Goal: Information Seeking & Learning: Check status

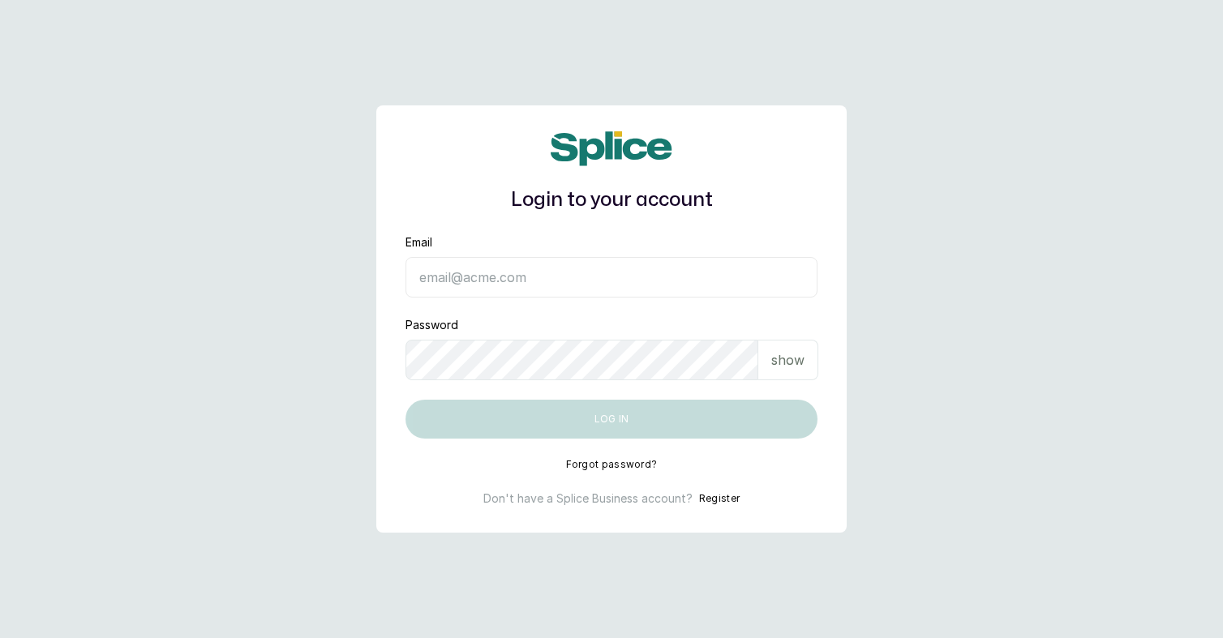
click at [584, 272] on input "Email" at bounding box center [611, 277] width 412 height 41
type input "layo@withsplice.com"
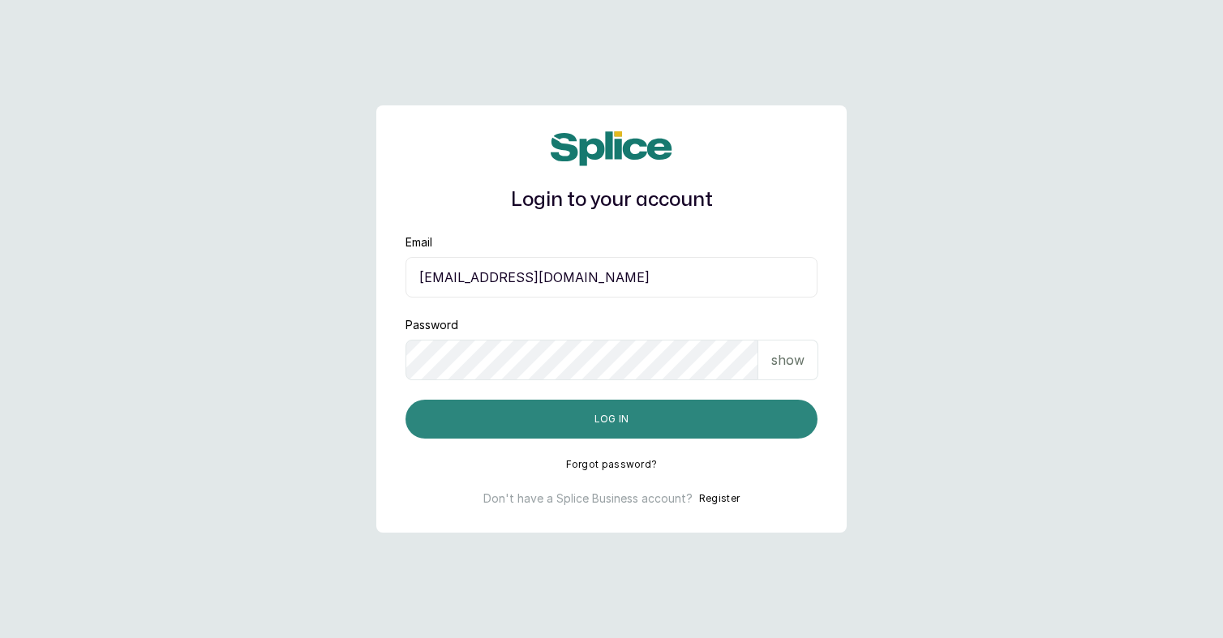
click at [645, 424] on button "Log in" at bounding box center [611, 419] width 412 height 39
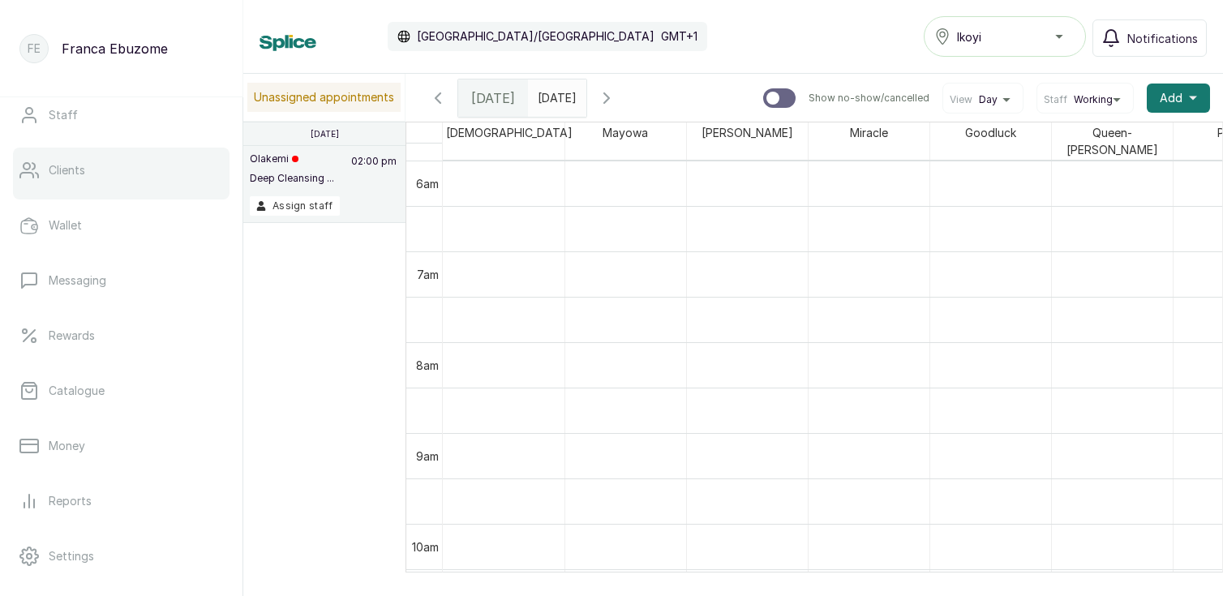
scroll to position [305, 0]
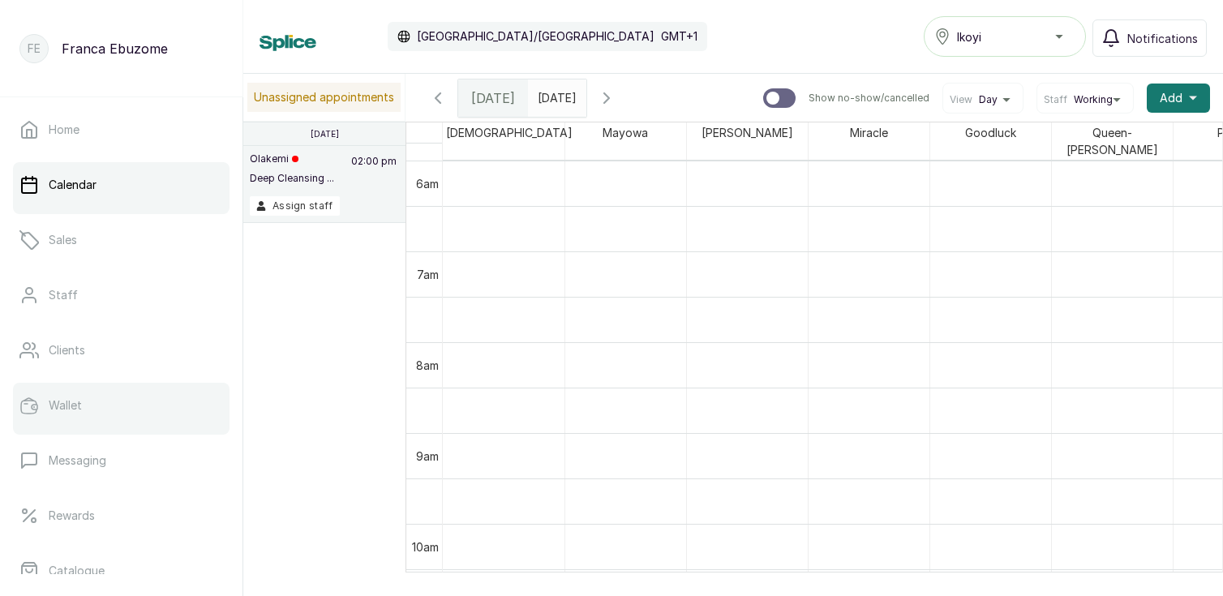
scroll to position [305, 0]
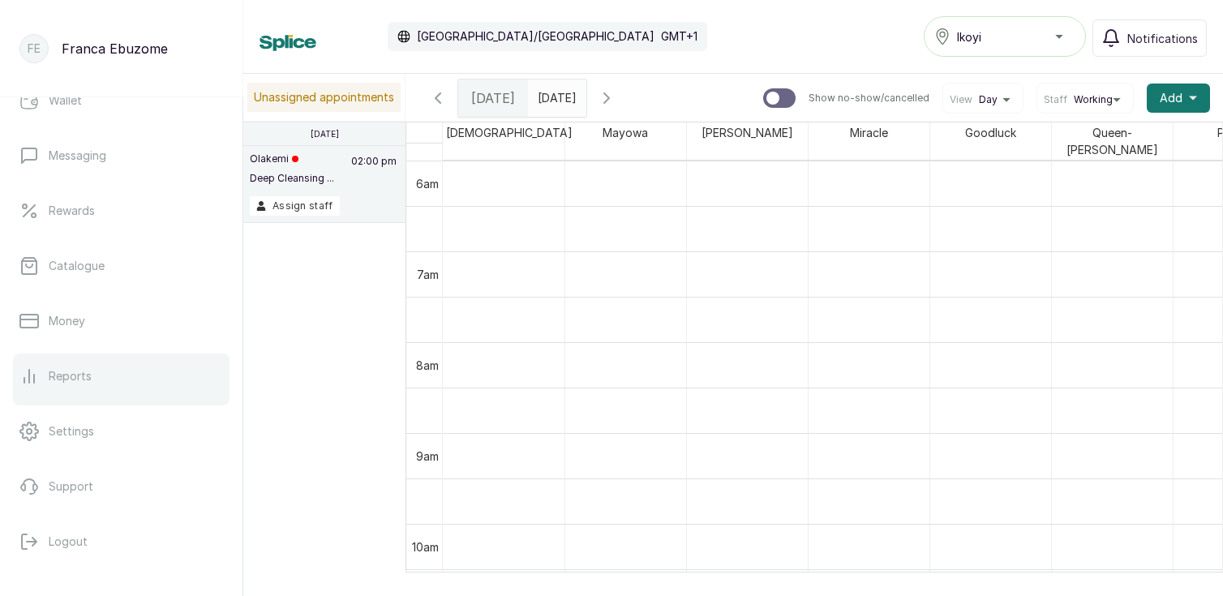
click at [75, 371] on p "Reports" at bounding box center [70, 376] width 43 height 16
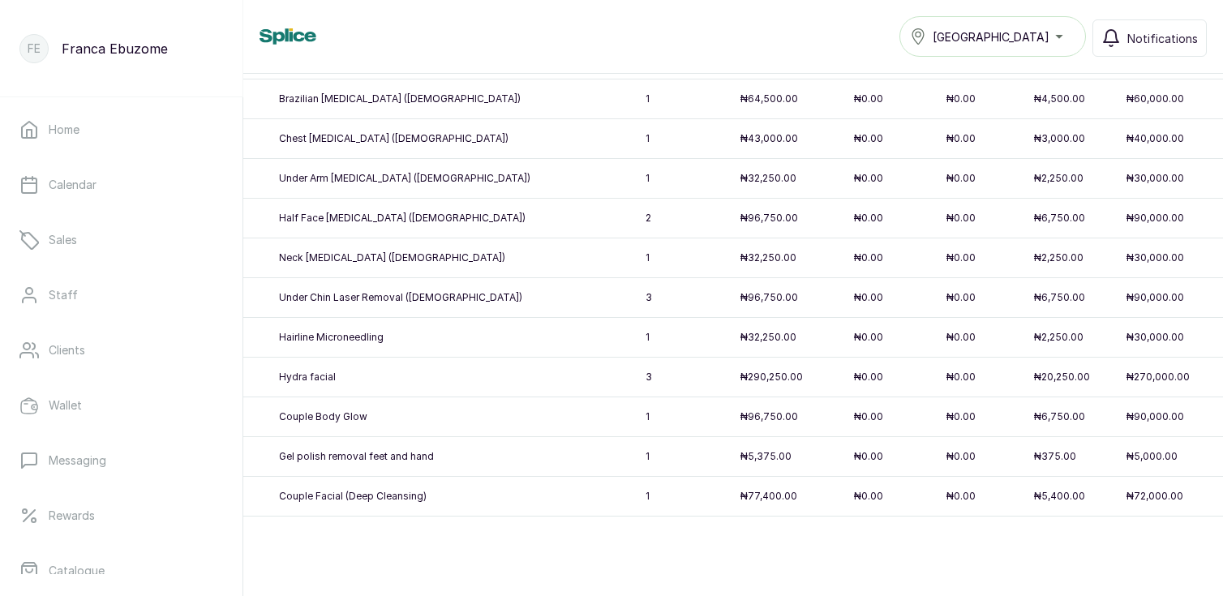
scroll to position [628, 0]
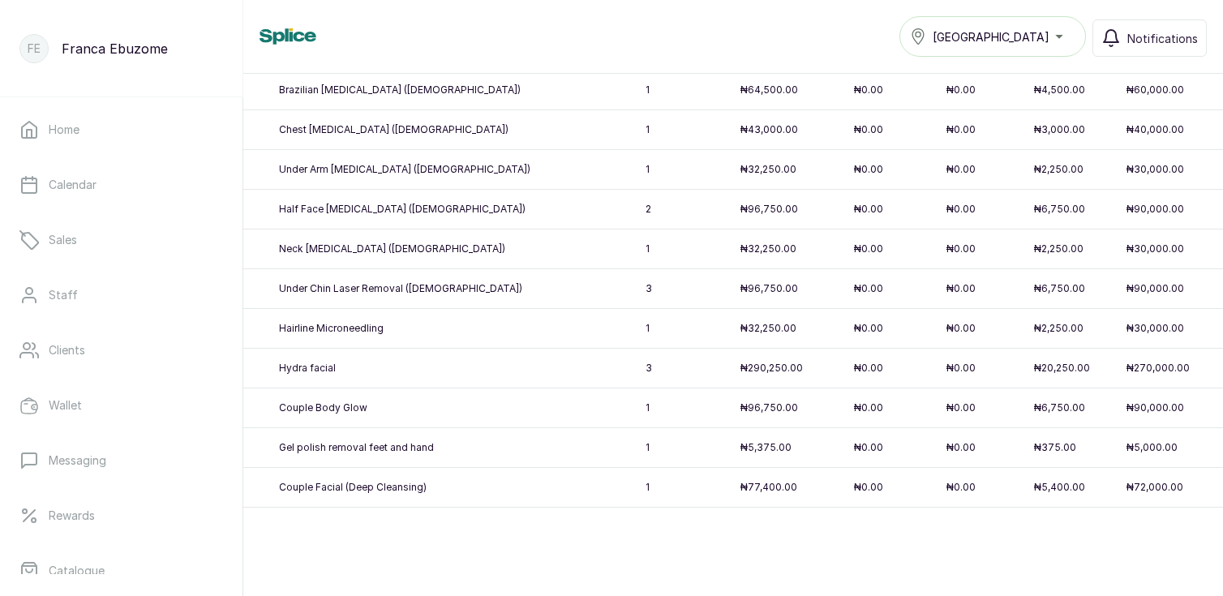
click at [646, 291] on p "3" at bounding box center [687, 288] width 82 height 13
drag, startPoint x: 594, startPoint y: 288, endPoint x: 586, endPoint y: 286, distance: 8.3
click at [639, 287] on td "3" at bounding box center [686, 289] width 95 height 40
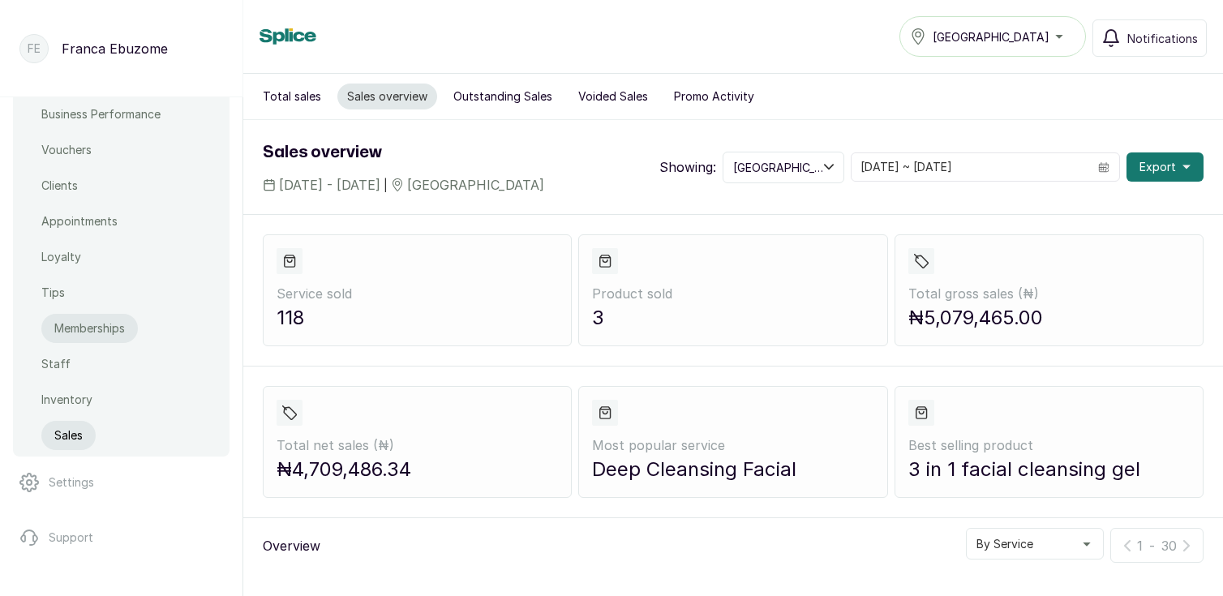
scroll to position [623, 0]
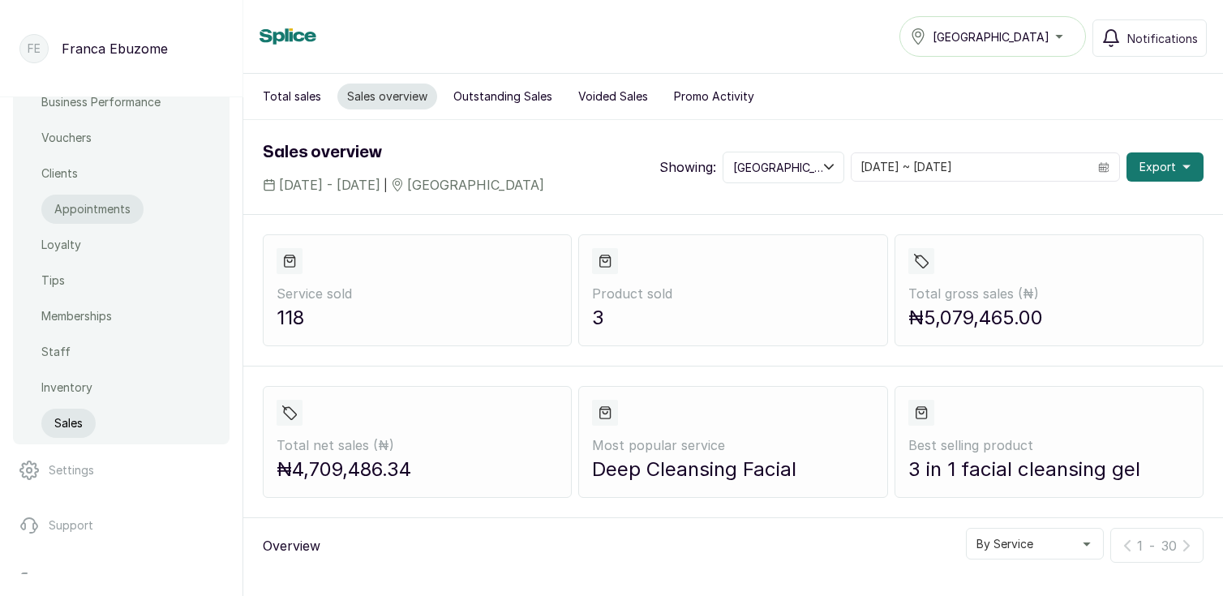
click at [90, 204] on p "Appointments" at bounding box center [92, 209] width 76 height 16
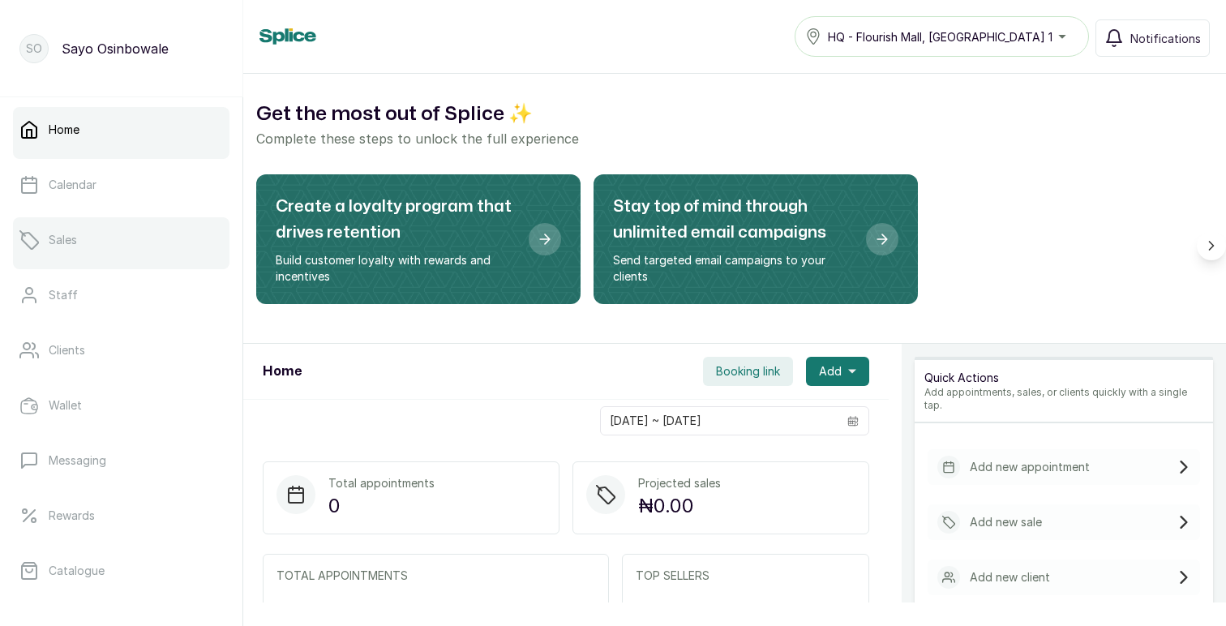
click at [61, 241] on p "Sales" at bounding box center [63, 240] width 28 height 16
